Goal: Task Accomplishment & Management: Use online tool/utility

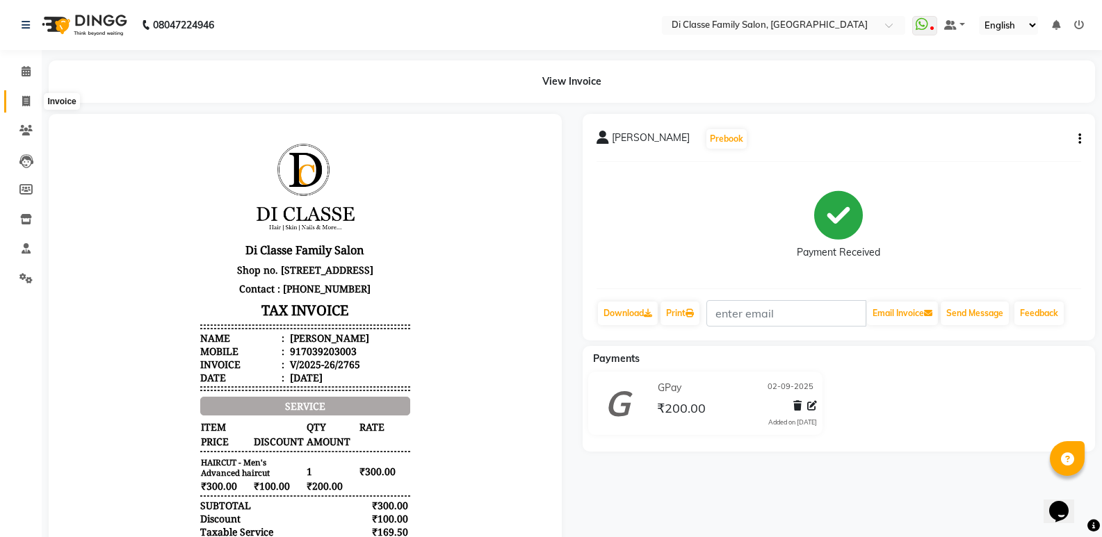
click at [18, 101] on span at bounding box center [26, 102] width 24 height 16
select select "6346"
select select "service"
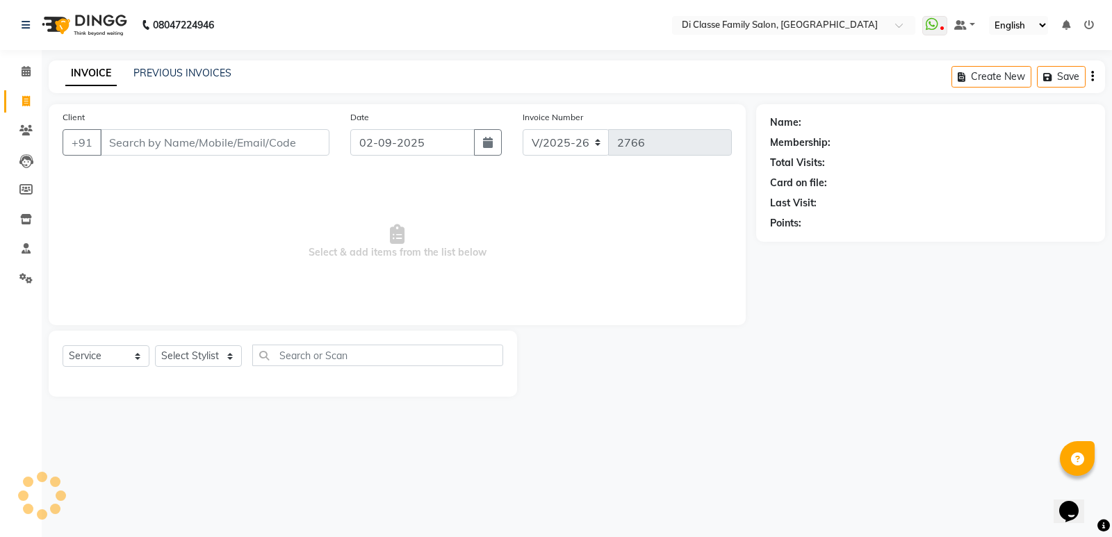
click at [127, 138] on input "Client" at bounding box center [214, 142] width 229 height 26
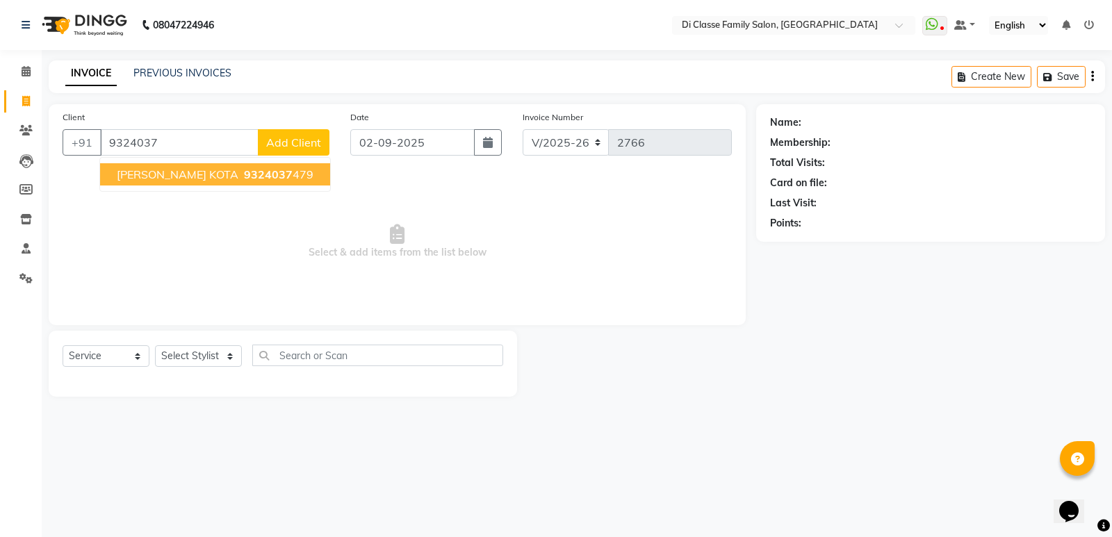
click at [264, 175] on ngb-highlight "9324037 479" at bounding box center [277, 175] width 72 height 14
type input "9324037479"
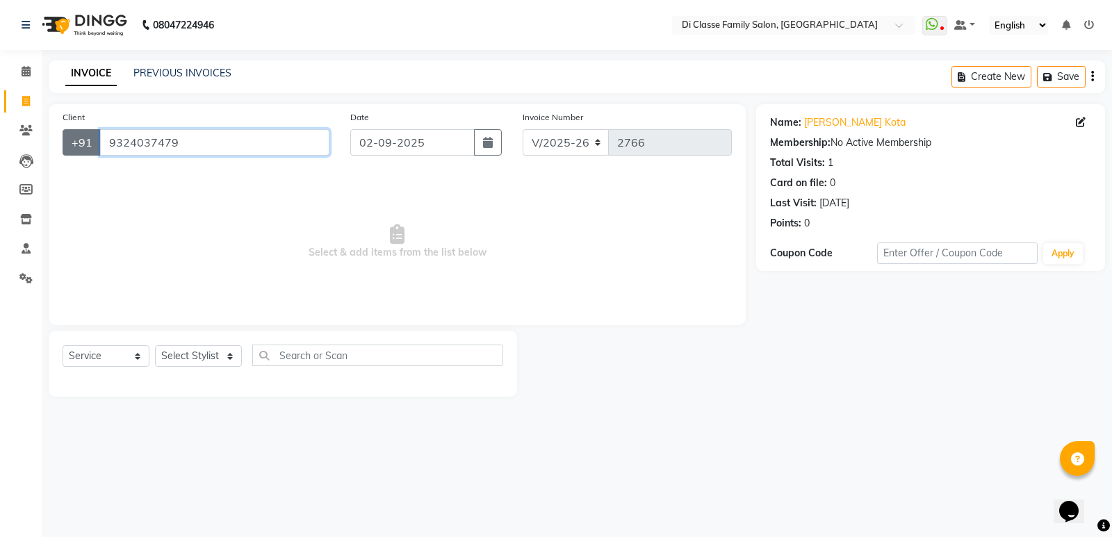
drag, startPoint x: 188, startPoint y: 142, endPoint x: 90, endPoint y: 141, distance: 98.0
click at [90, 141] on div "[PHONE_NUMBER]" at bounding box center [196, 142] width 267 height 26
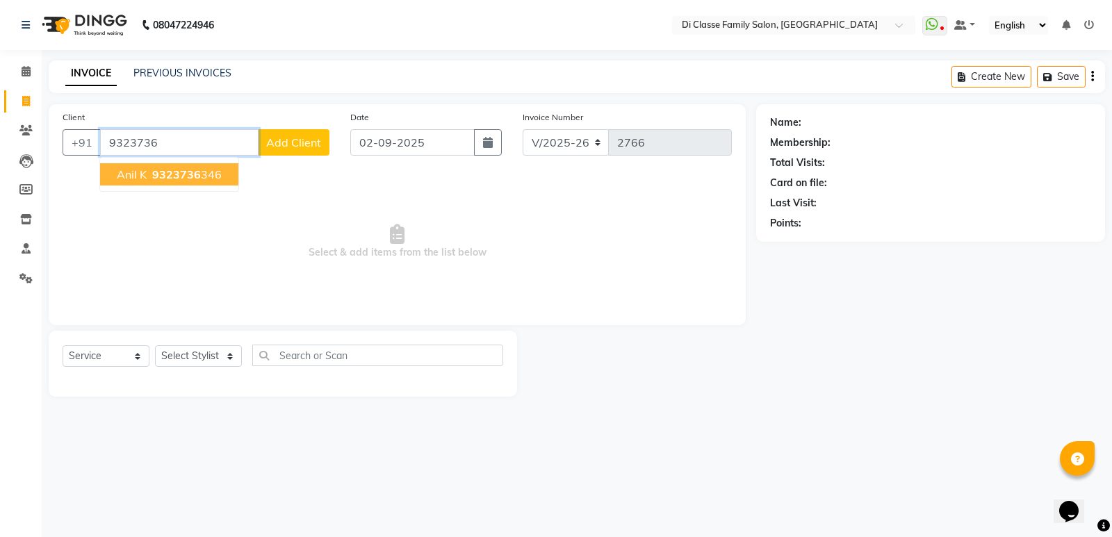
click at [174, 174] on span "9323736" at bounding box center [176, 175] width 49 height 14
type input "9323736346"
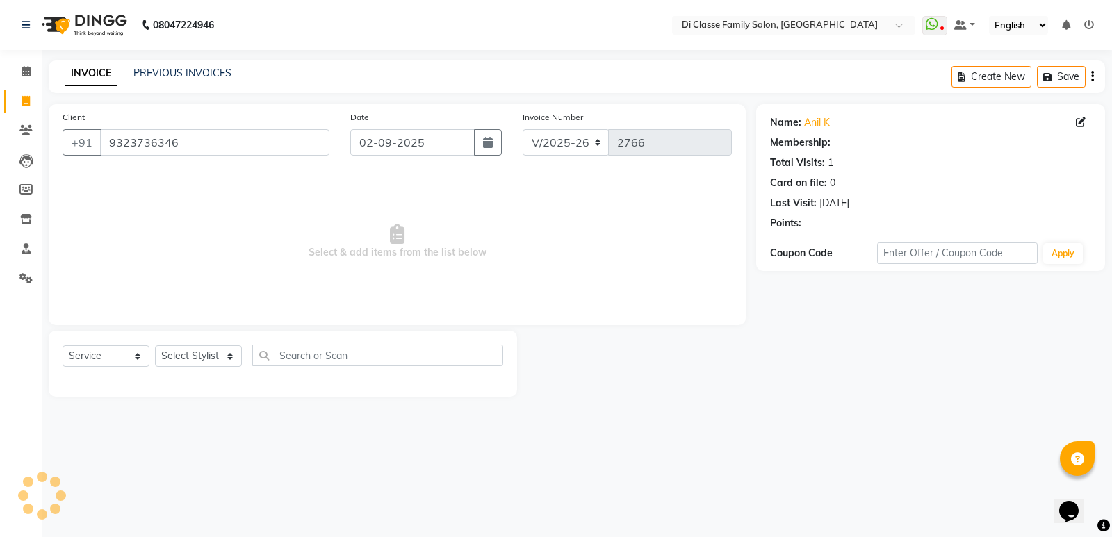
select select "1: Object"
click at [203, 201] on span "Select & add items from the list below" at bounding box center [398, 241] width 670 height 139
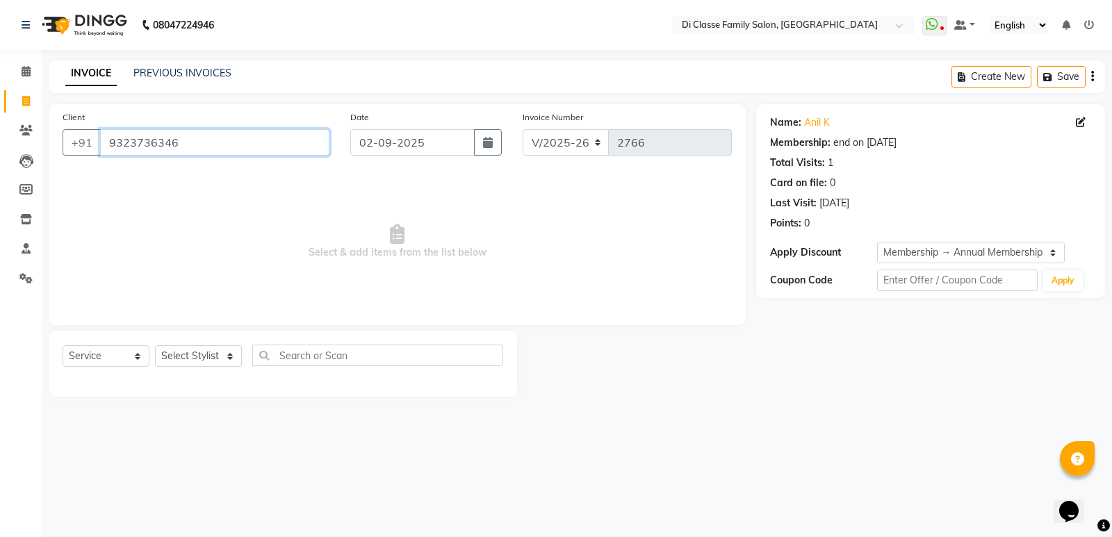
drag, startPoint x: 104, startPoint y: 136, endPoint x: 210, endPoint y: 138, distance: 105.7
click at [210, 138] on input "9323736346" at bounding box center [214, 142] width 229 height 26
paste input "9324037479"
type input "9324037479"
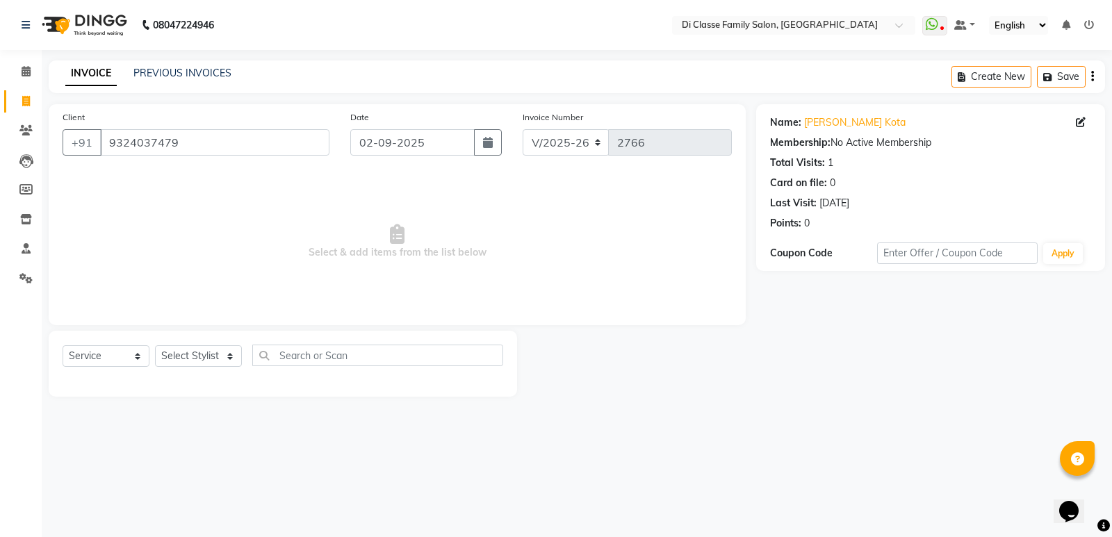
drag, startPoint x: 246, startPoint y: 215, endPoint x: 239, endPoint y: 211, distance: 7.8
click at [239, 211] on span "Select & add items from the list below" at bounding box center [398, 241] width 670 height 139
click at [202, 342] on div "Select Service Product Membership Package Voucher Prepaid Gift Card Select Styl…" at bounding box center [283, 364] width 469 height 66
click at [202, 346] on select "Select Stylist ADMIN [PERSON_NAME] [PERSON_NAME] [PERSON_NAME] KAPIL [PERSON_NA…" at bounding box center [198, 357] width 87 height 22
select select "61321"
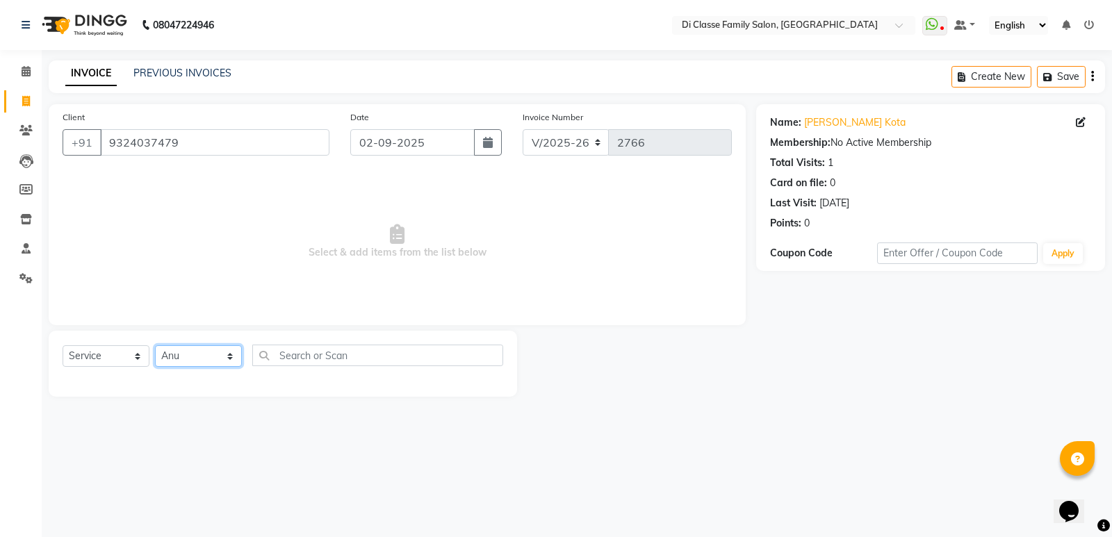
click at [155, 346] on select "Select Stylist ADMIN [PERSON_NAME] [PERSON_NAME] [PERSON_NAME] KAPIL [PERSON_NA…" at bounding box center [198, 357] width 87 height 22
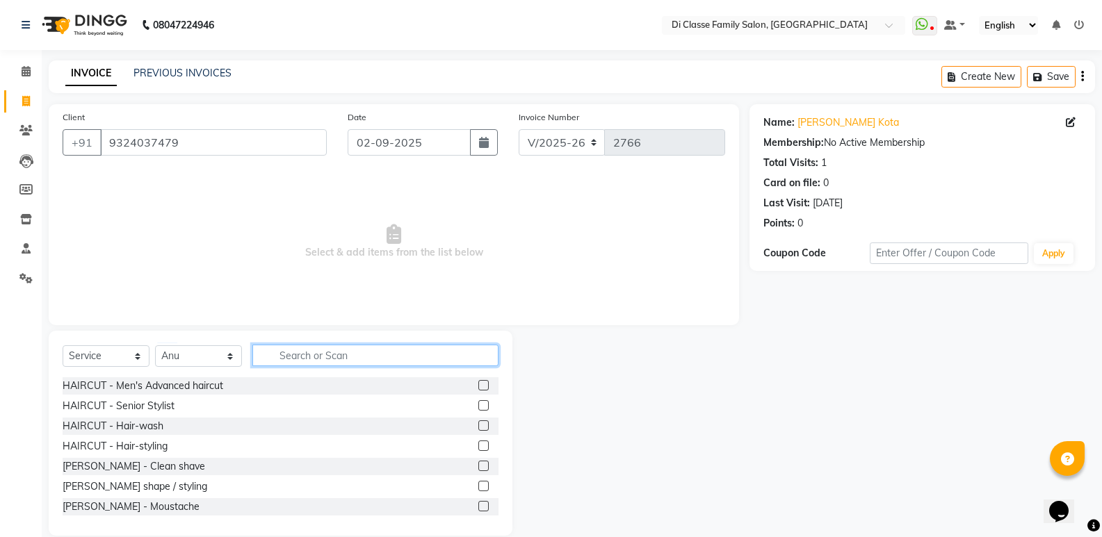
click at [339, 357] on input "text" at bounding box center [375, 356] width 246 height 22
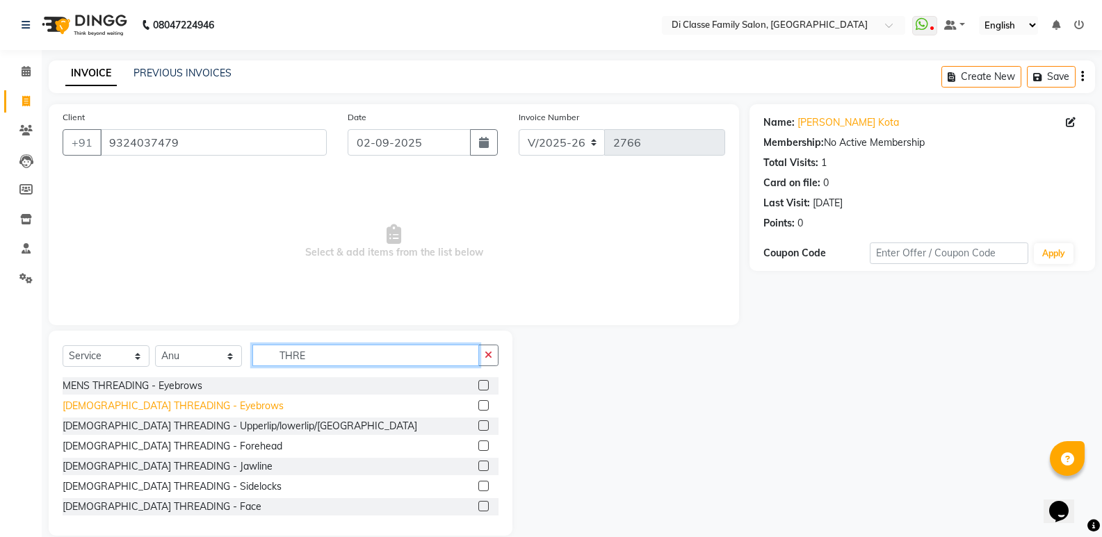
type input "THRE"
click at [177, 405] on div "[DEMOGRAPHIC_DATA] THREADING - Eyebrows" at bounding box center [173, 406] width 221 height 15
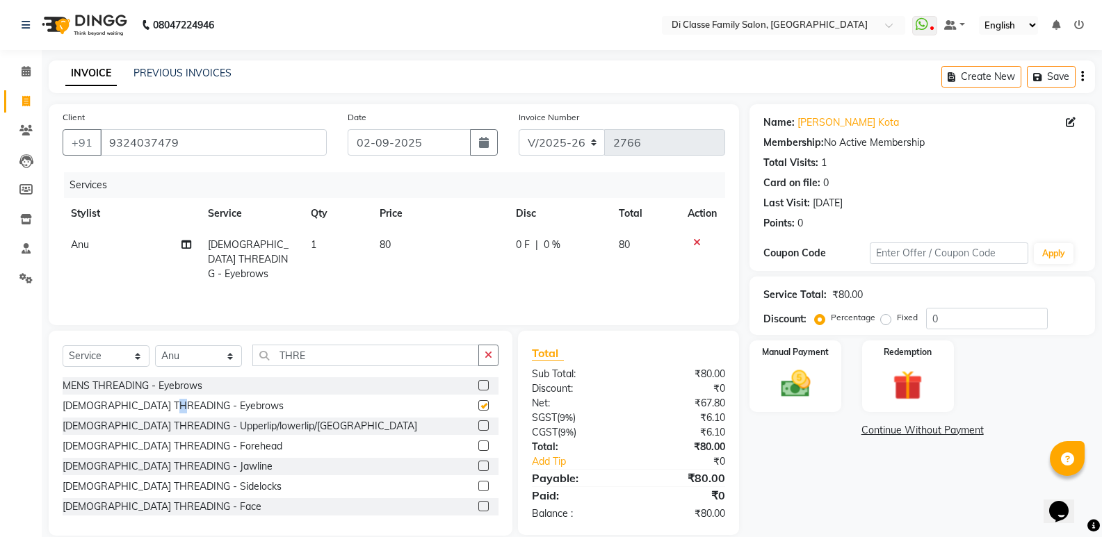
checkbox input "false"
click at [974, 320] on input "0" at bounding box center [987, 319] width 122 height 22
type input "15"
click at [828, 451] on div "Name: [PERSON_NAME] Kota Membership: No Active Membership Total Visits: 1 Card …" at bounding box center [928, 320] width 356 height 432
click at [476, 354] on input "THRE" at bounding box center [365, 356] width 227 height 22
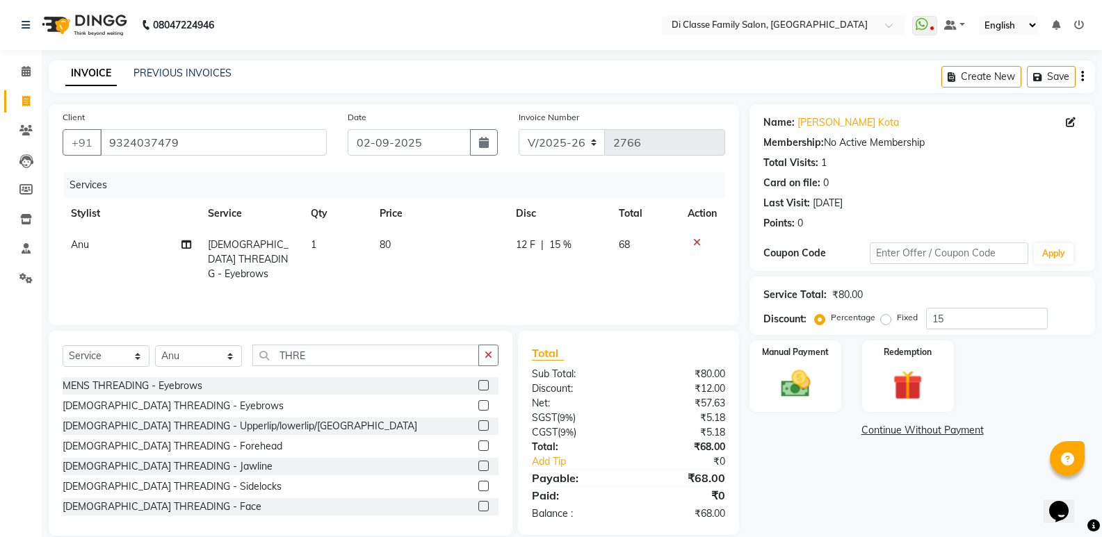
click at [487, 355] on icon "button" at bounding box center [489, 355] width 8 height 10
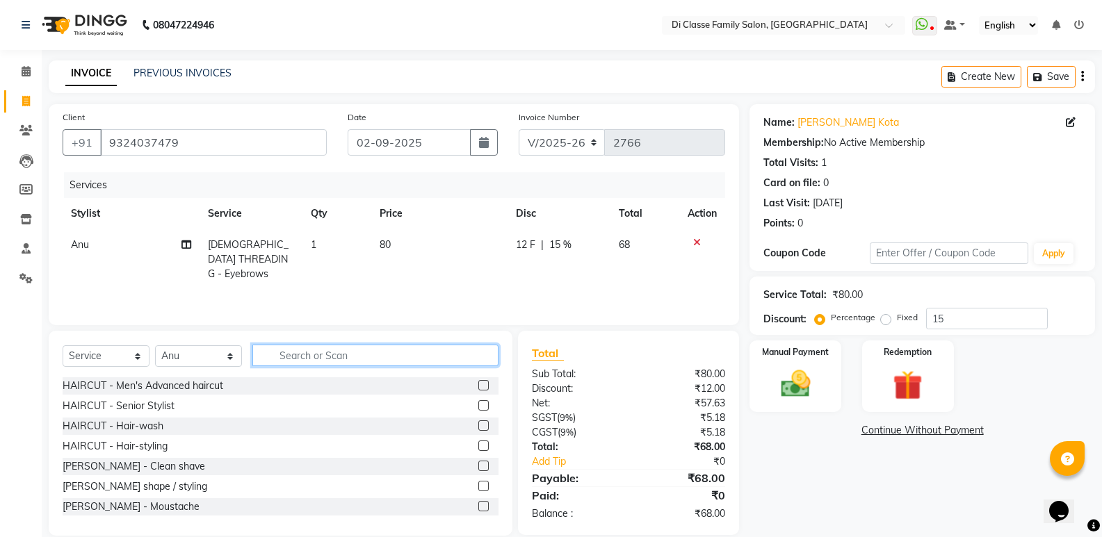
click at [485, 355] on input "text" at bounding box center [375, 356] width 246 height 22
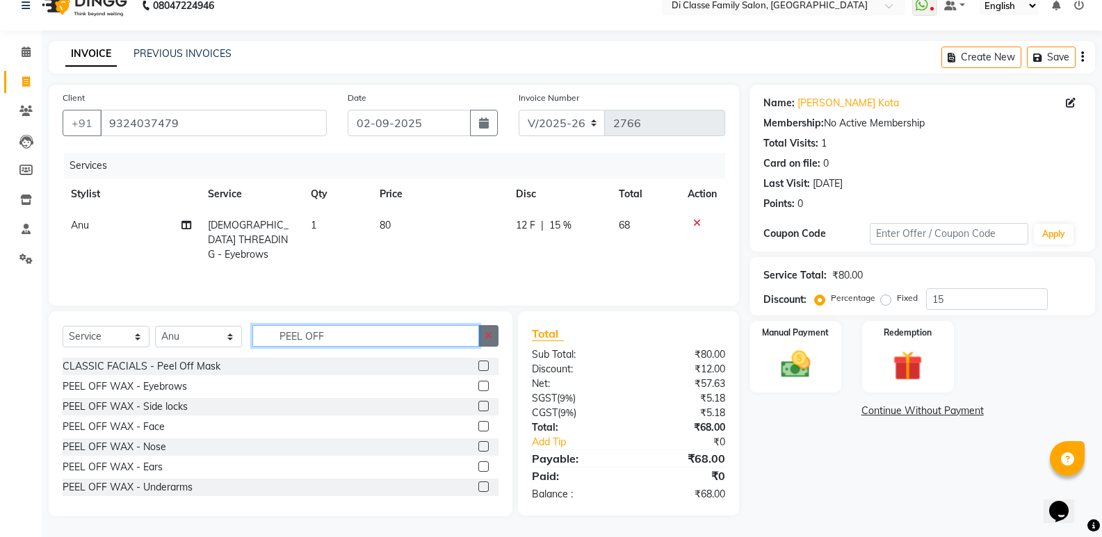
type input "PEEL OFF"
click at [494, 335] on button "button" at bounding box center [488, 336] width 20 height 22
click at [489, 337] on input "text" at bounding box center [375, 336] width 246 height 22
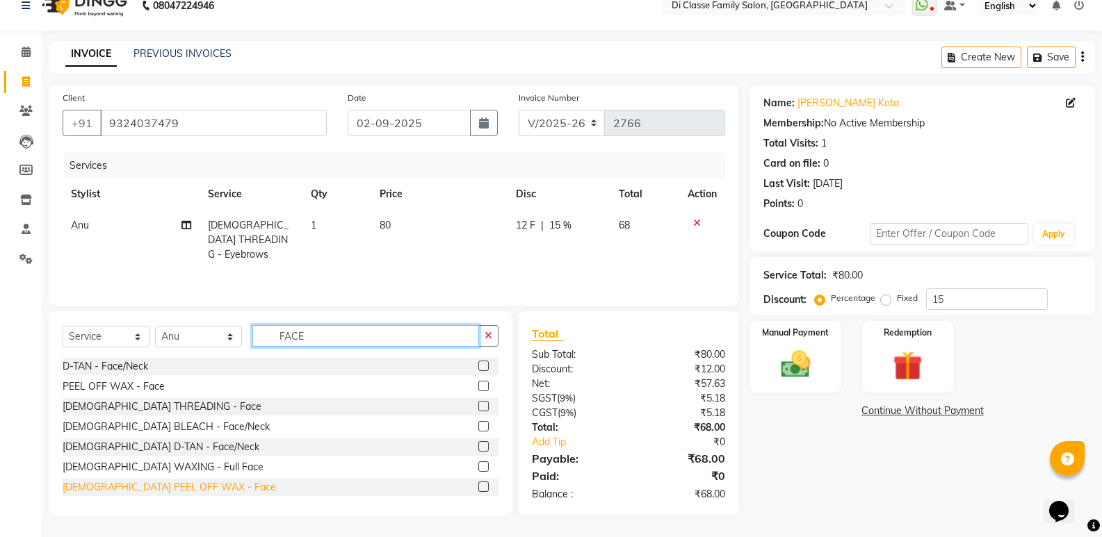
type input "FACE"
click at [188, 489] on div "[DEMOGRAPHIC_DATA] PEEL OFF WAX - Face" at bounding box center [169, 487] width 213 height 15
checkbox input "false"
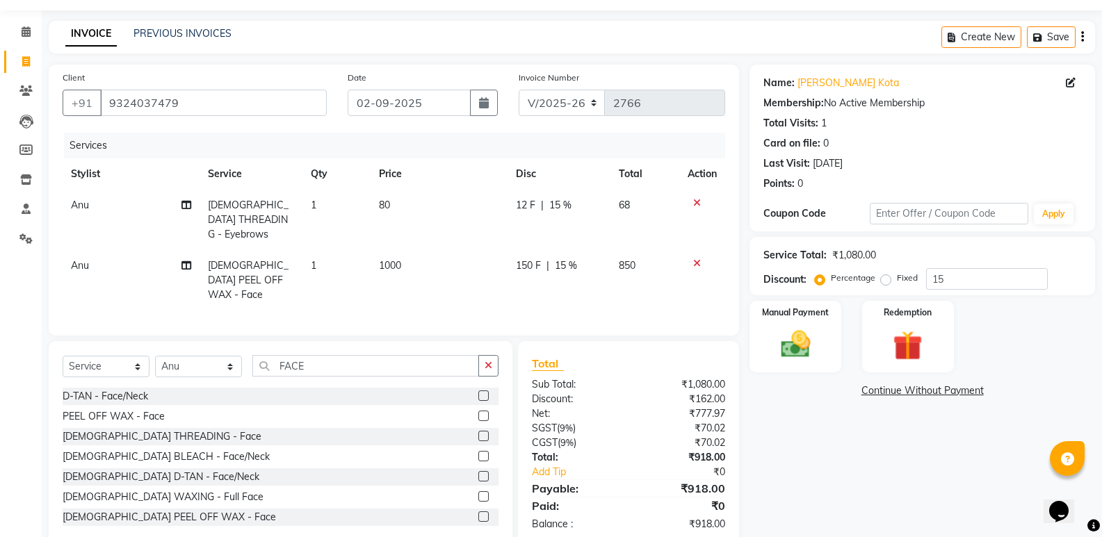
scroll to position [51, 0]
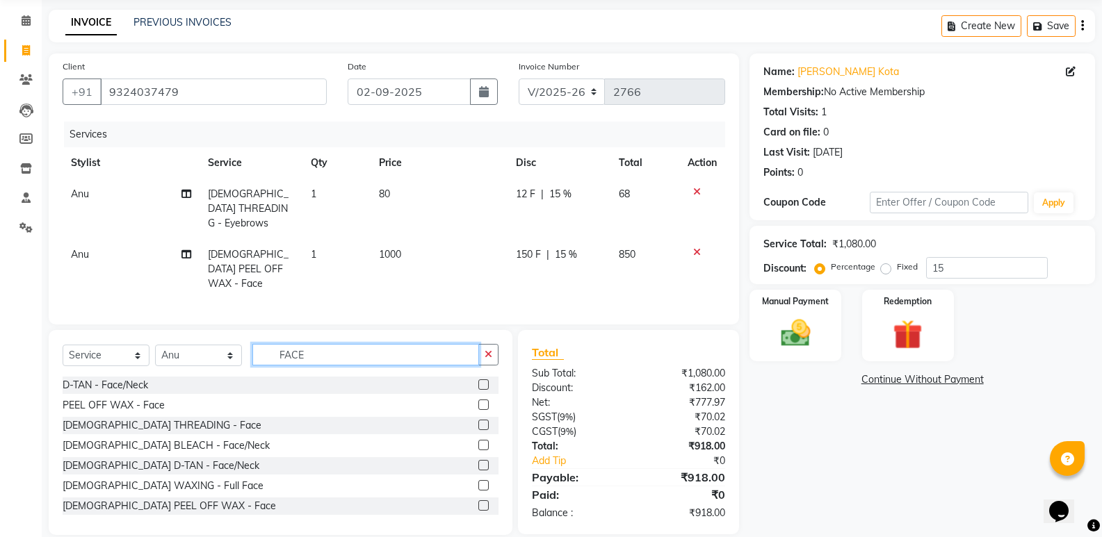
drag, startPoint x: 474, startPoint y: 337, endPoint x: 500, endPoint y: 337, distance: 25.7
click at [480, 344] on div "FACE" at bounding box center [375, 355] width 245 height 22
click at [495, 344] on button "button" at bounding box center [488, 355] width 20 height 22
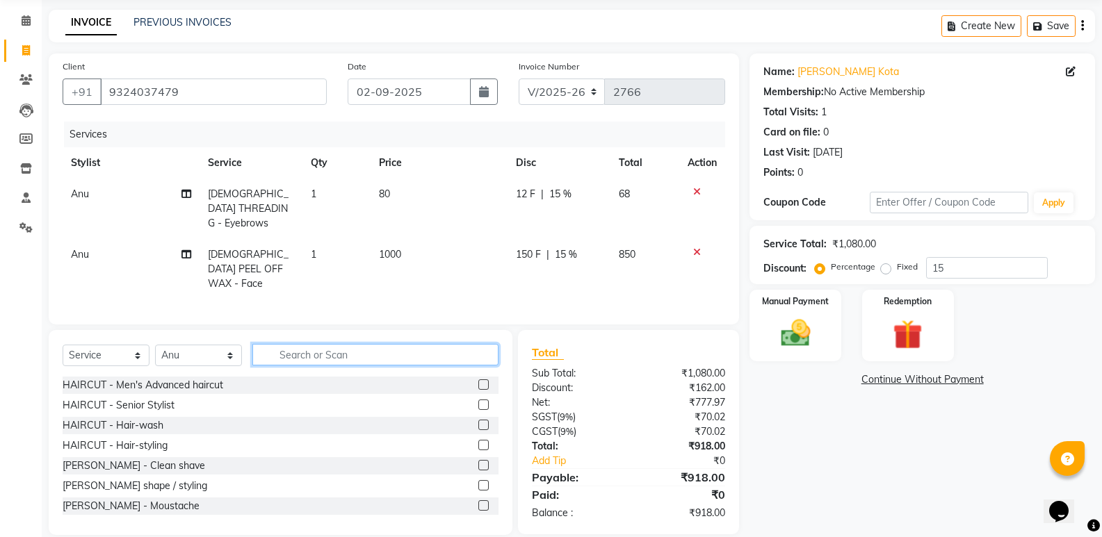
click at [489, 344] on input "text" at bounding box center [375, 355] width 246 height 22
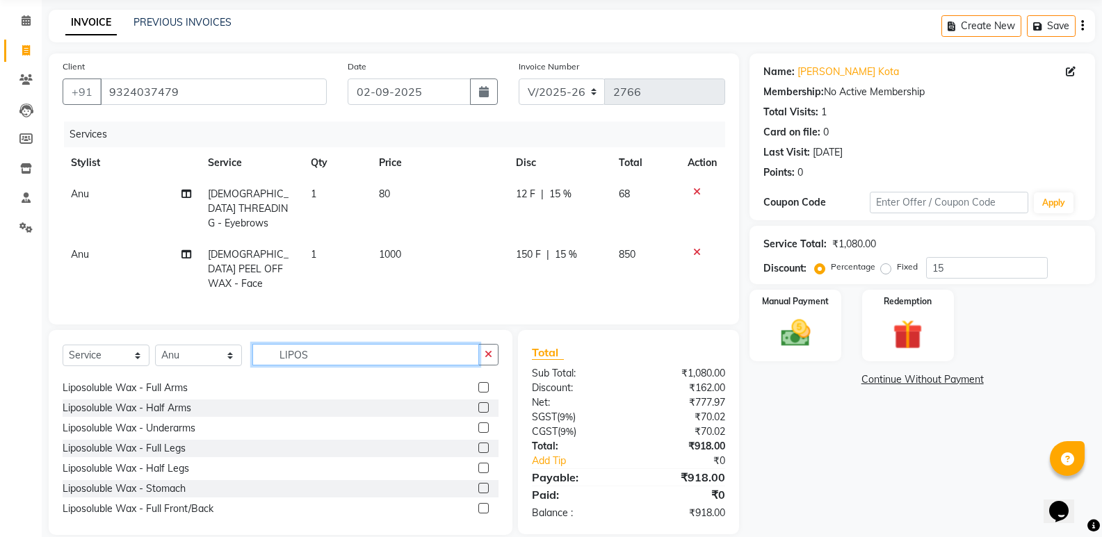
scroll to position [275, 0]
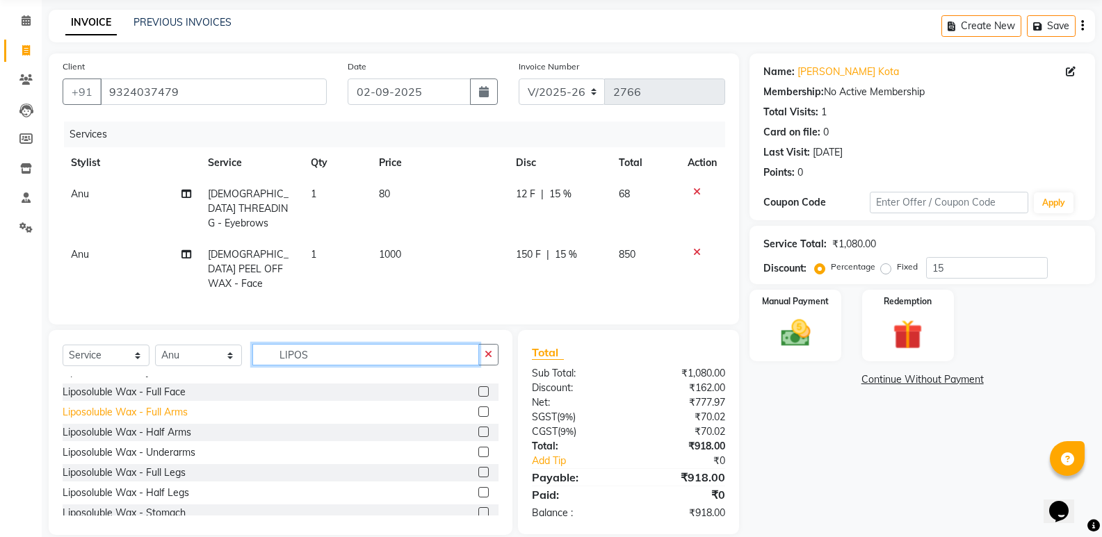
type input "LIPOS"
click at [144, 405] on div "Liposoluble Wax - Full Arms" at bounding box center [125, 412] width 125 height 15
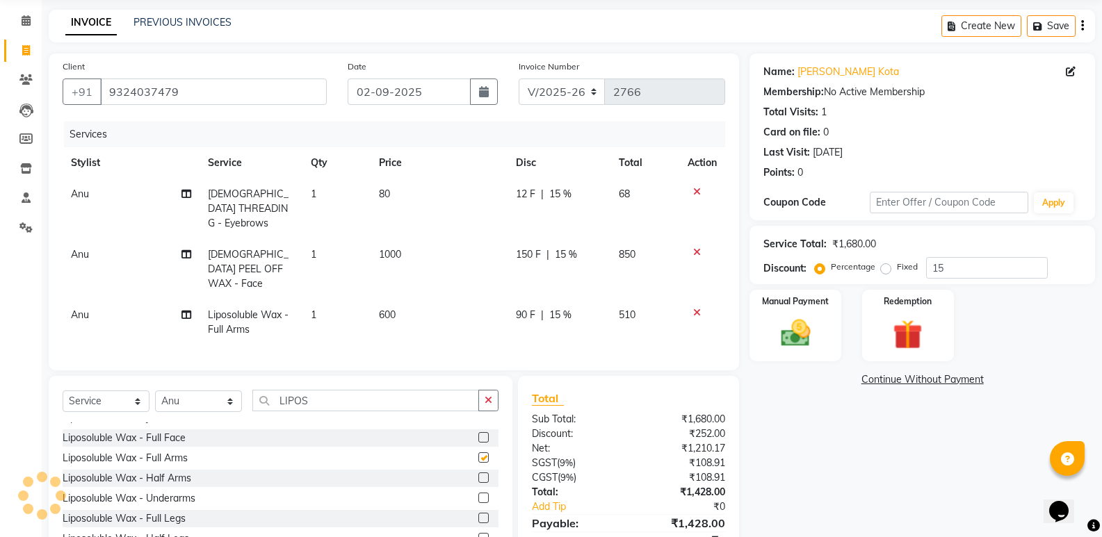
checkbox input "false"
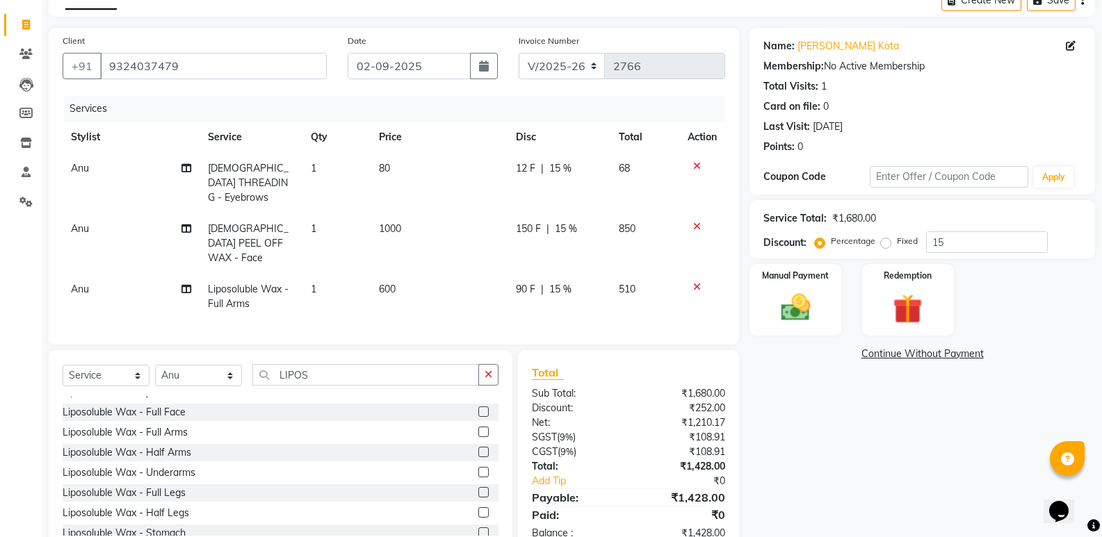
scroll to position [97, 0]
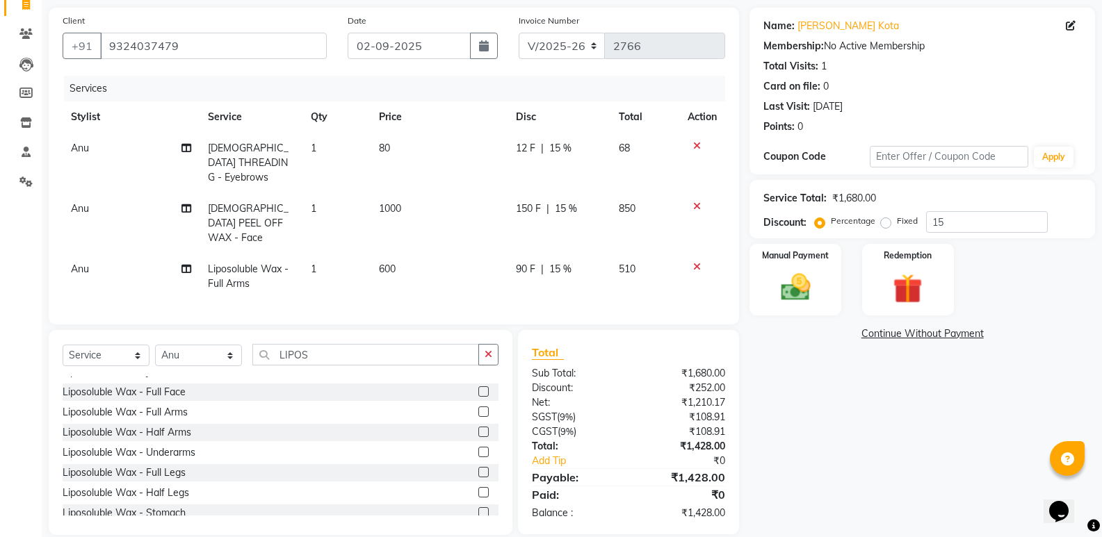
click at [849, 437] on div "Name: [PERSON_NAME] Kota Membership: No Active Membership Total Visits: 1 Card …" at bounding box center [928, 272] width 356 height 528
click at [792, 263] on div "Manual Payment" at bounding box center [795, 280] width 95 height 74
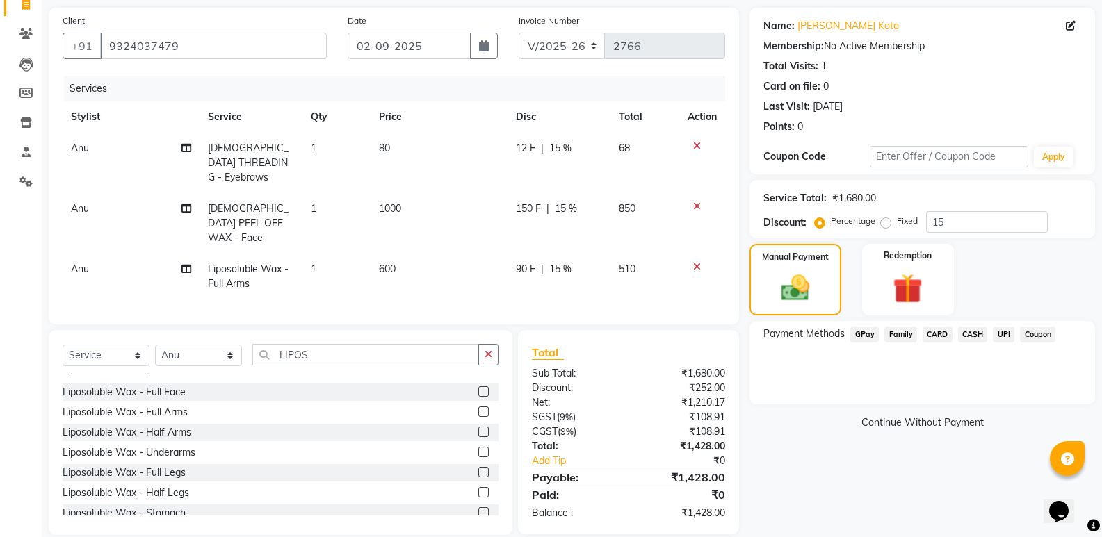
drag, startPoint x: 870, startPoint y: 334, endPoint x: 871, endPoint y: 343, distance: 8.5
click at [870, 335] on span "GPay" at bounding box center [864, 335] width 29 height 16
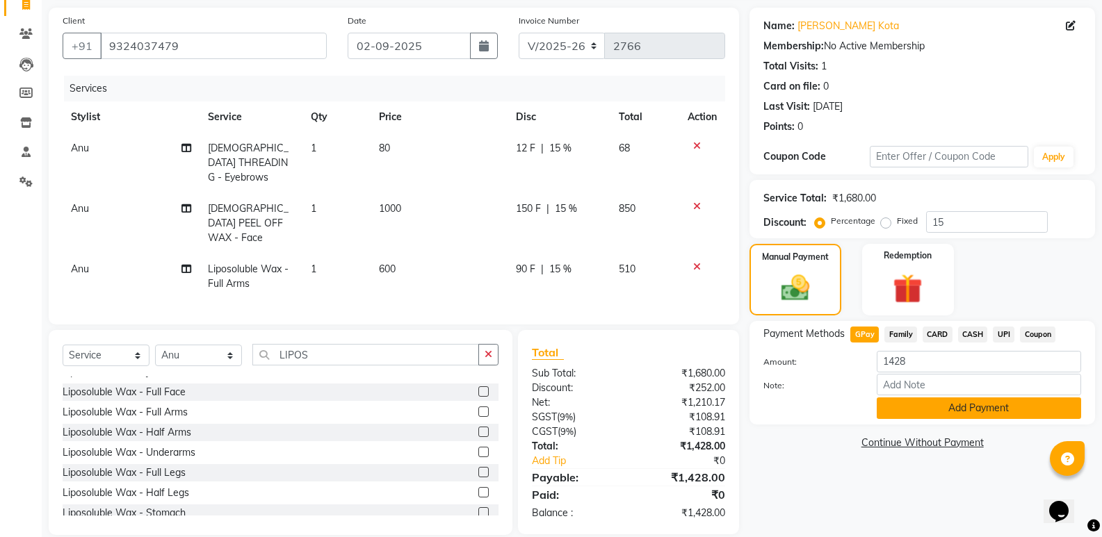
click at [902, 405] on button "Add Payment" at bounding box center [979, 409] width 204 height 22
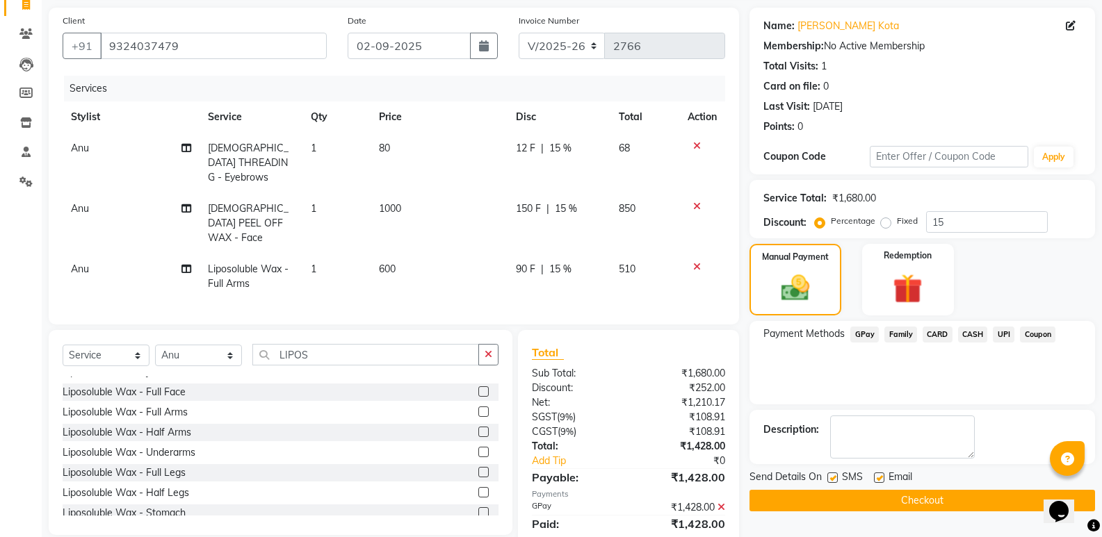
click at [899, 496] on button "Checkout" at bounding box center [923, 501] width 346 height 22
